Goal: Task Accomplishment & Management: Manage account settings

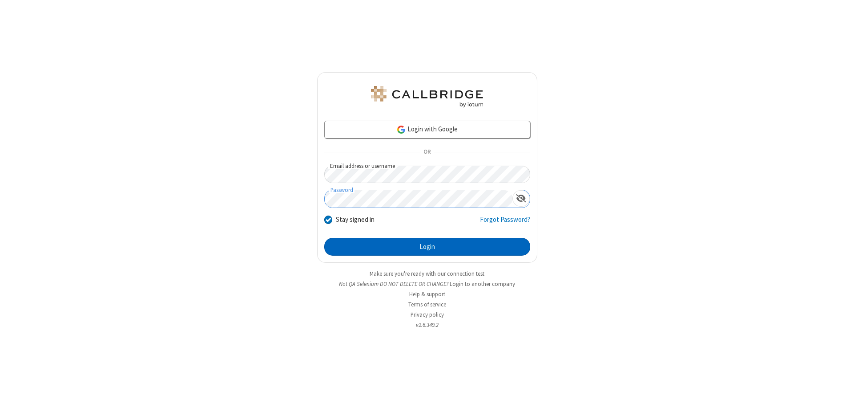
click at [427, 246] on button "Login" at bounding box center [427, 247] width 206 height 18
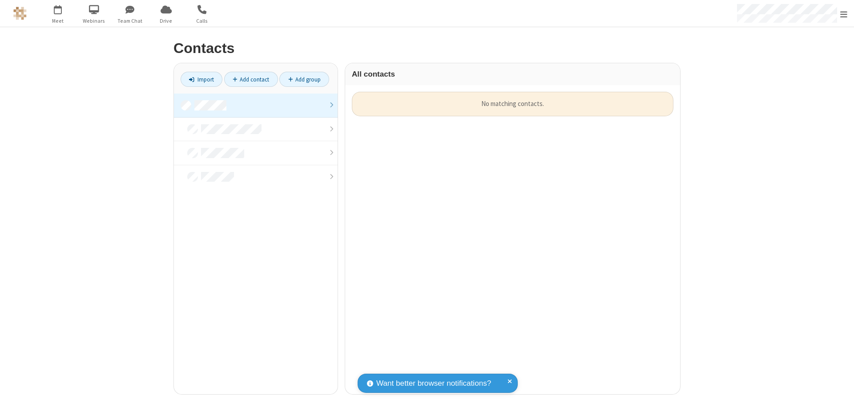
scroll to position [302, 328]
click at [256, 105] on link at bounding box center [256, 105] width 164 height 24
click at [251, 79] on link "Add contact" at bounding box center [251, 79] width 54 height 15
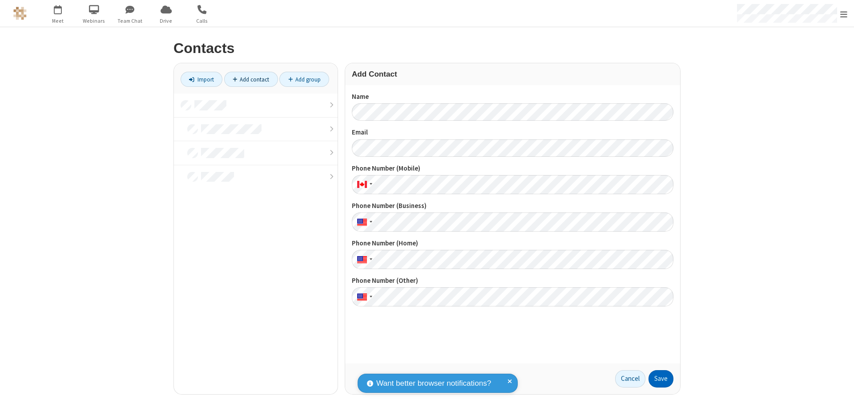
click at [661, 378] on button "Save" at bounding box center [661, 379] width 25 height 18
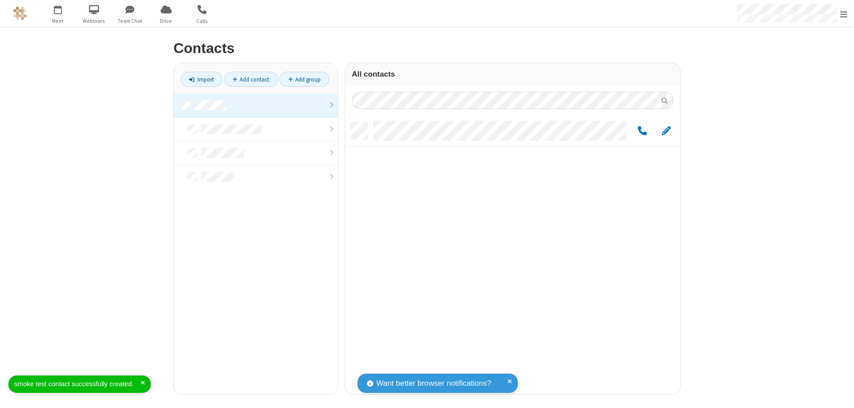
scroll to position [271, 328]
